Goal: Navigation & Orientation: Find specific page/section

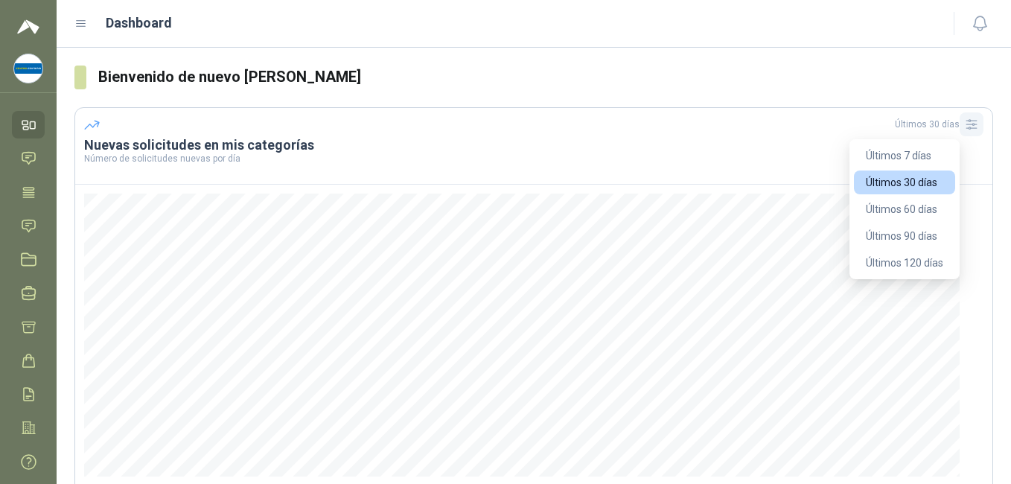
click at [964, 127] on icon "button" at bounding box center [971, 124] width 15 height 15
click at [910, 153] on button "Últimos 7 días" at bounding box center [904, 156] width 101 height 24
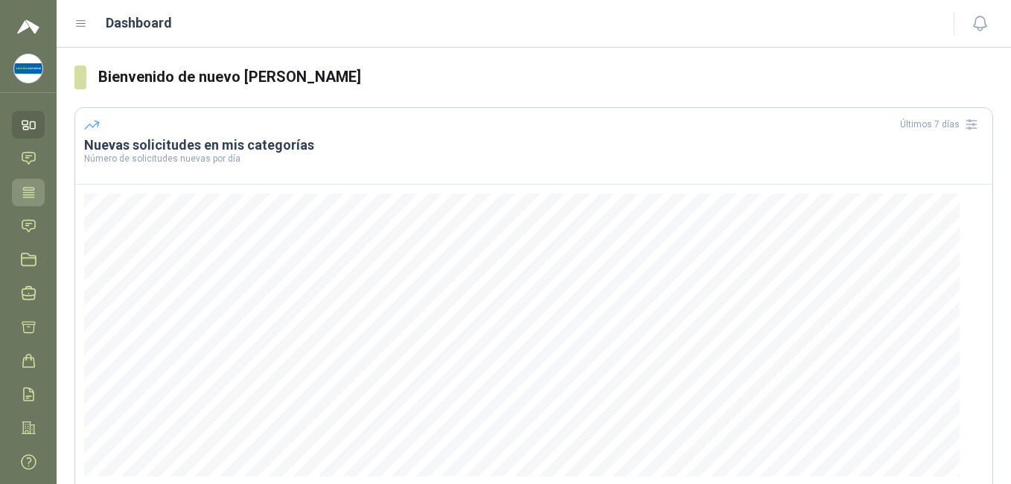
click at [30, 189] on icon at bounding box center [29, 193] width 16 height 16
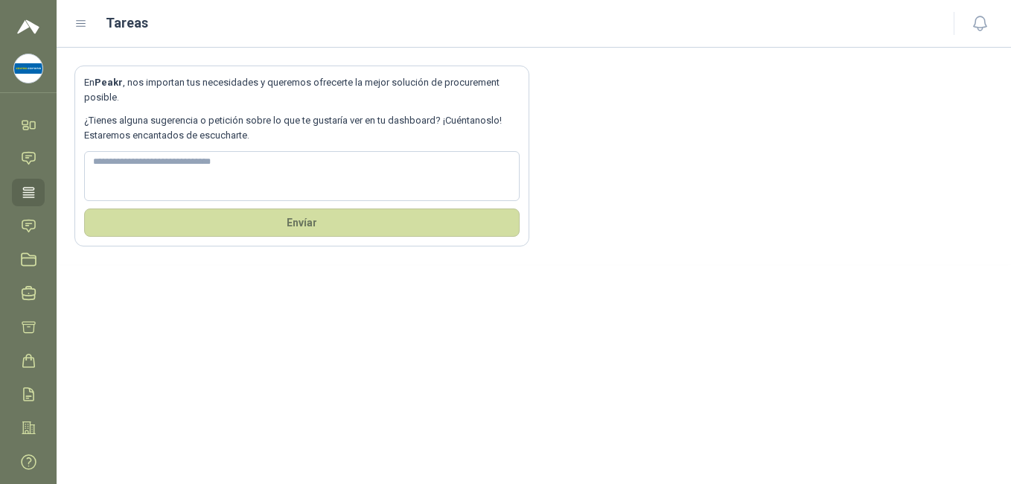
click at [28, 198] on icon at bounding box center [29, 193] width 16 height 16
click at [28, 221] on icon at bounding box center [29, 226] width 16 height 16
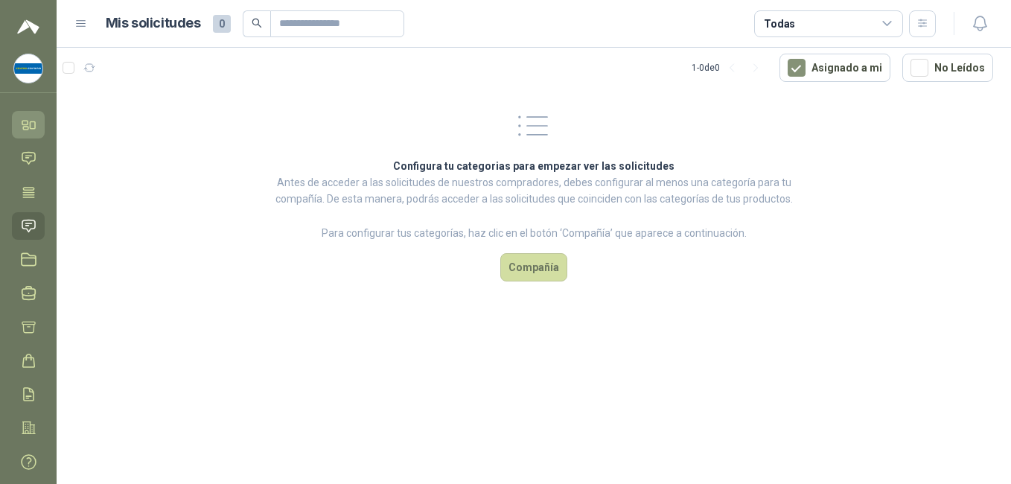
click at [32, 125] on icon at bounding box center [29, 125] width 16 height 16
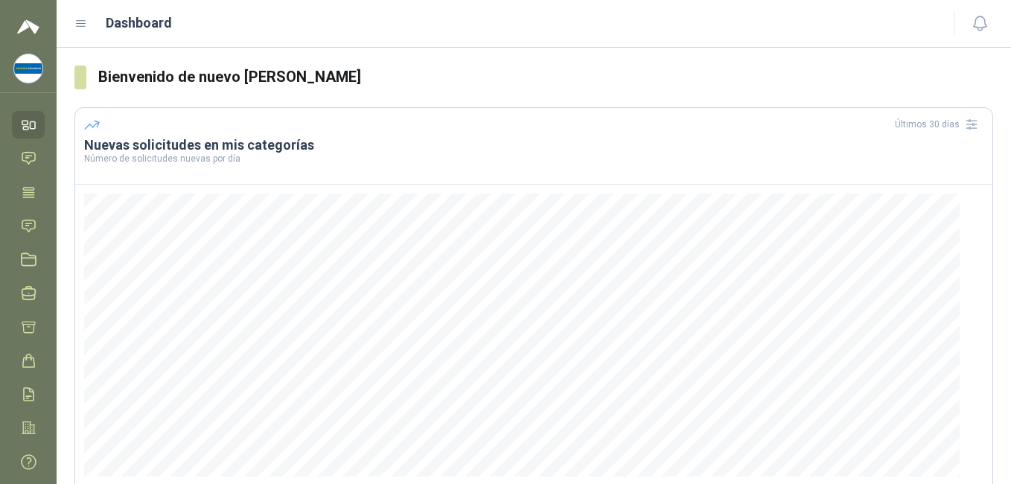
click at [28, 52] on menu "[PERSON_NAME] Centro Corona Inicio Chat Tareas Solicitudes Licitaciones Negocia…" at bounding box center [28, 242] width 57 height 484
click at [22, 25] on img at bounding box center [28, 27] width 22 height 18
click at [80, 24] on icon at bounding box center [81, 24] width 9 height 6
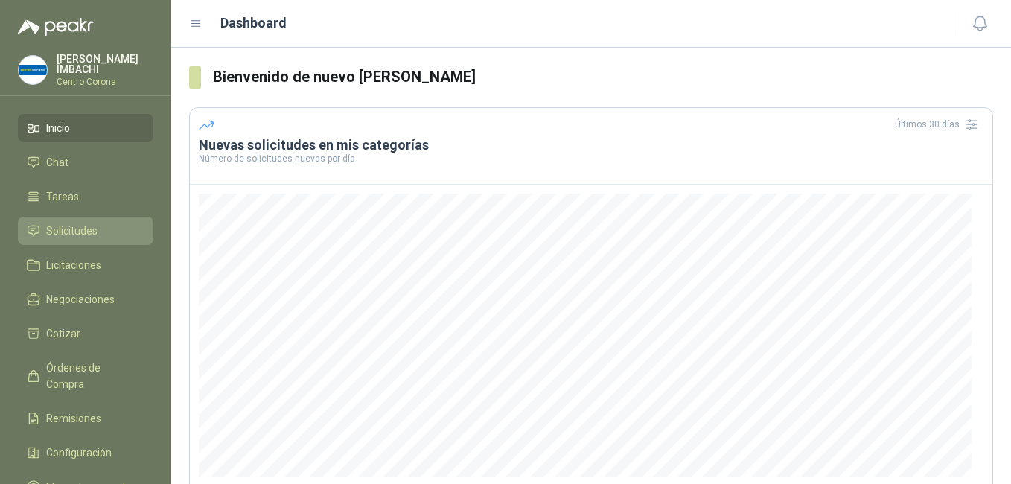
click at [66, 227] on span "Solicitudes" at bounding box center [71, 231] width 51 height 16
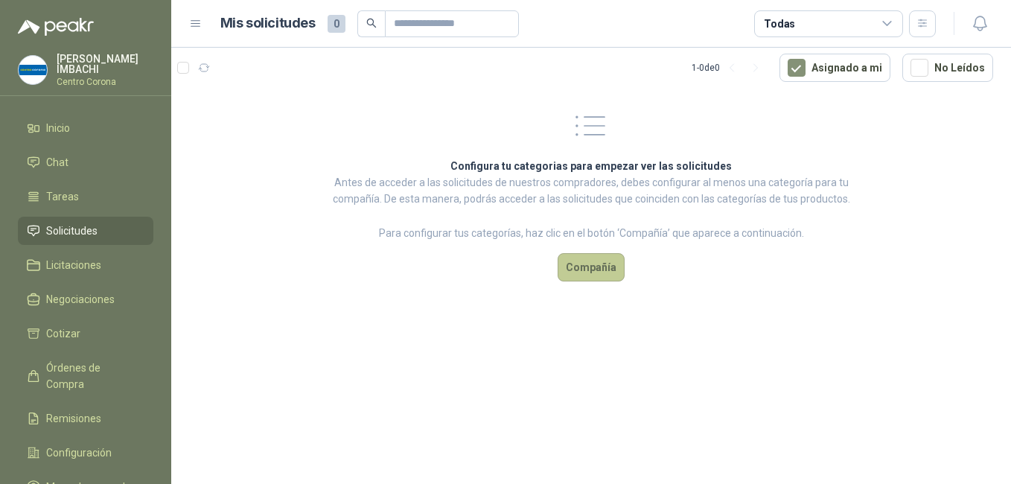
click at [598, 267] on button "Compañía" at bounding box center [591, 267] width 67 height 28
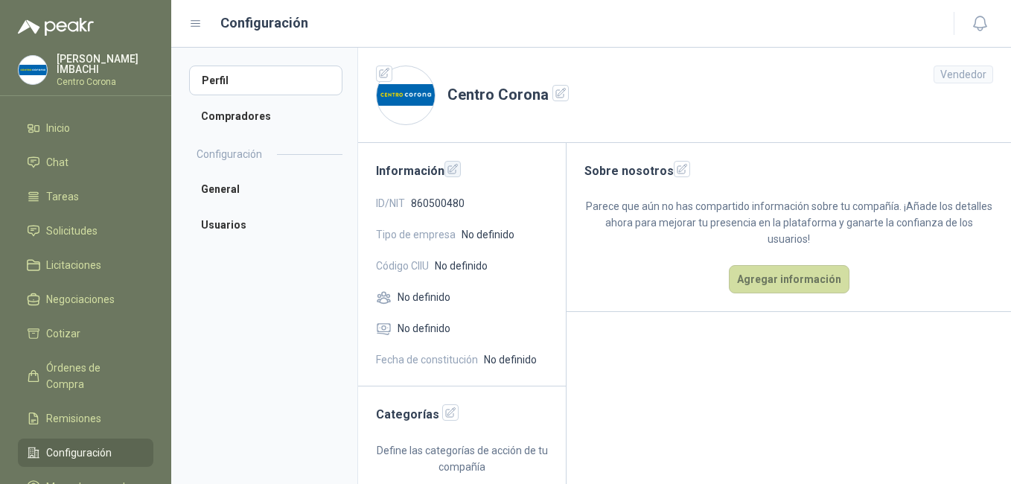
click at [453, 173] on icon "button" at bounding box center [453, 169] width 10 height 10
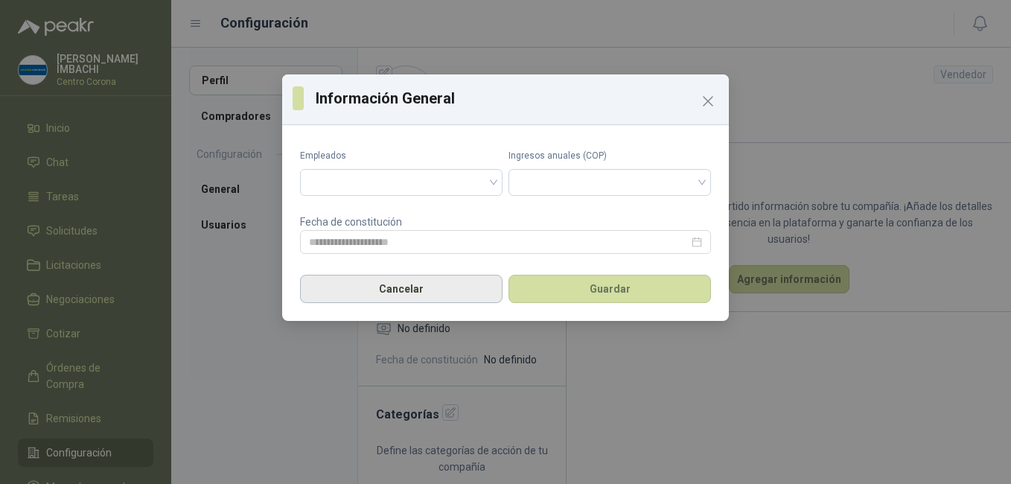
click at [424, 291] on button "Cancelar" at bounding box center [401, 289] width 202 height 28
